Goal: Register for event/course

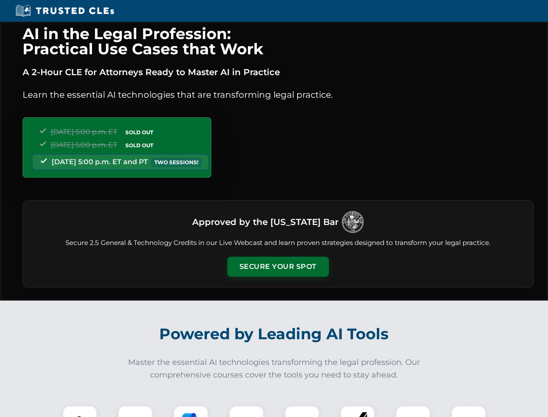
click at [278, 266] on button "Secure Your Spot" at bounding box center [278, 266] width 102 height 20
click at [80, 411] on img at bounding box center [79, 422] width 25 height 25
